Goal: Information Seeking & Learning: Learn about a topic

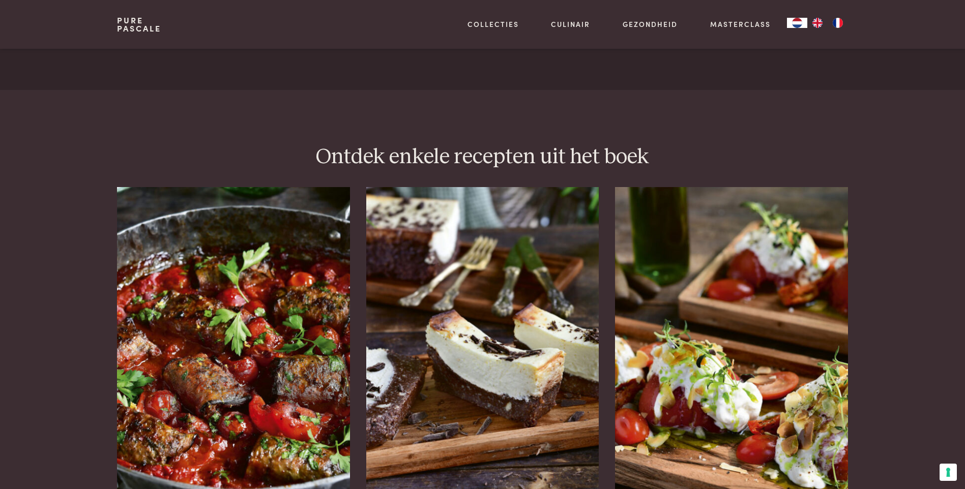
scroll to position [1221, 0]
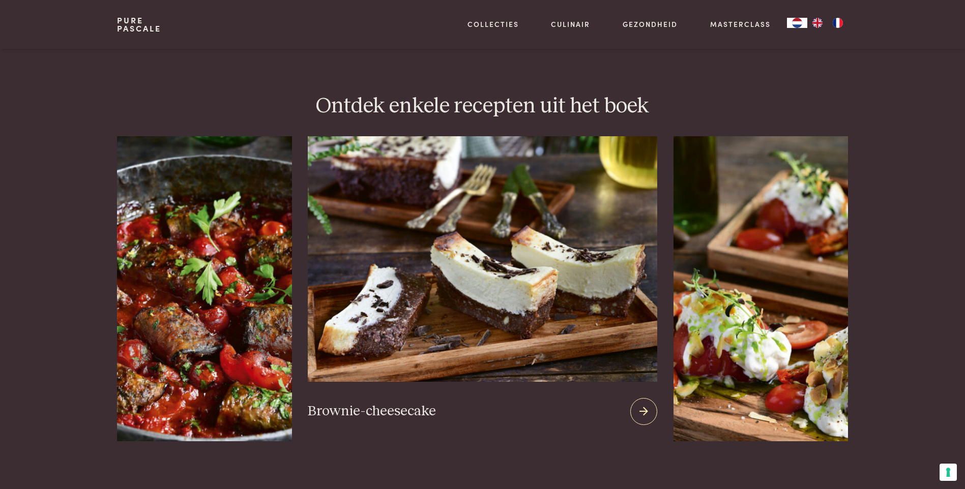
click at [509, 286] on img at bounding box center [482, 259] width 349 height 246
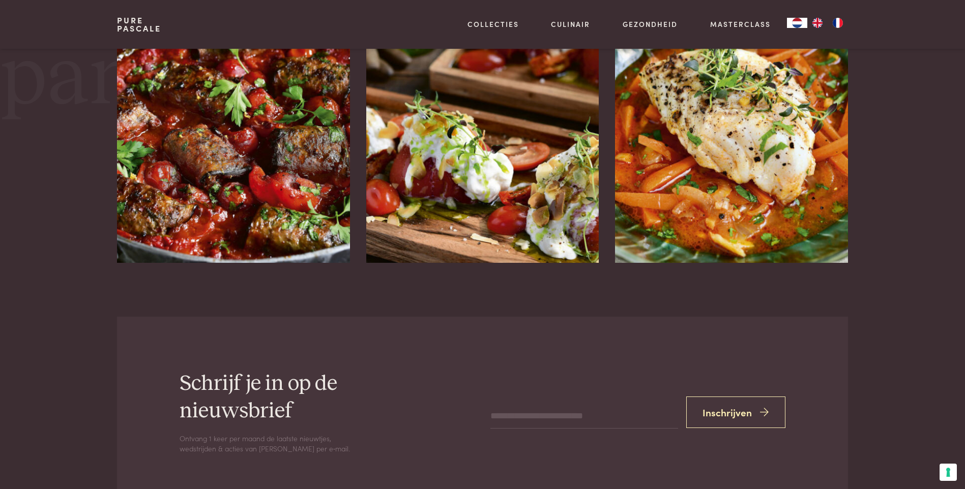
scroll to position [1882, 0]
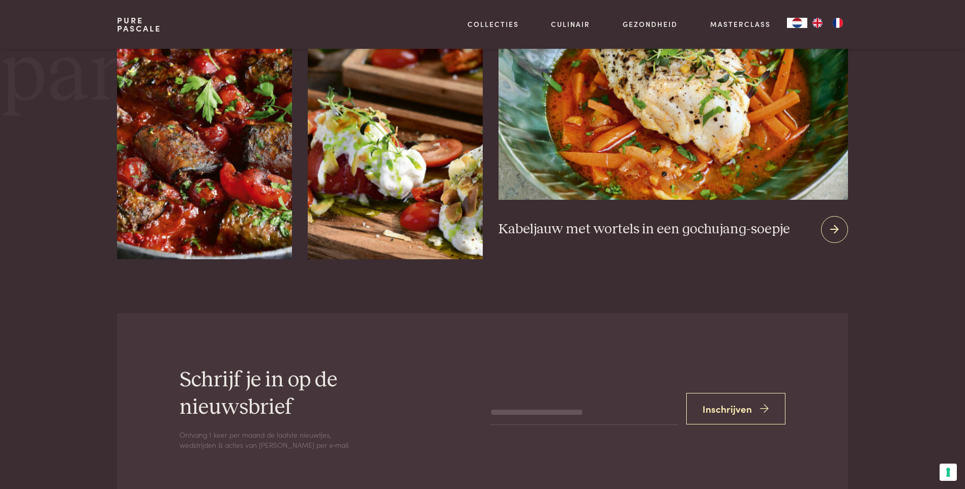
click at [838, 231] on icon at bounding box center [834, 229] width 9 height 15
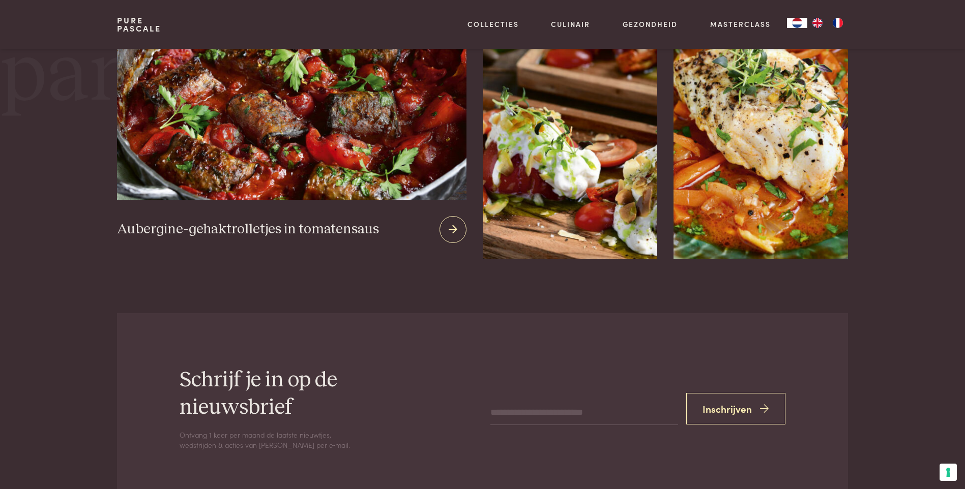
click at [444, 232] on div at bounding box center [452, 229] width 27 height 27
